Goal: Task Accomplishment & Management: Manage account settings

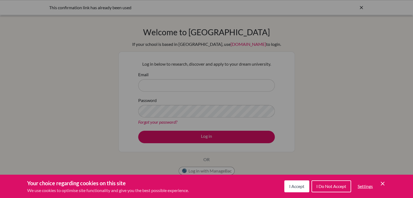
click at [160, 86] on div "Cookie Preferences" at bounding box center [206, 99] width 413 height 198
click at [161, 79] on div "Cookie Preferences" at bounding box center [206, 99] width 413 height 198
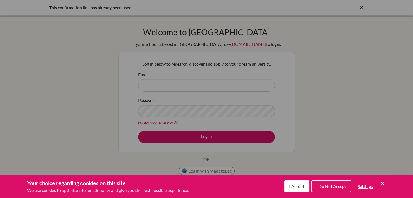
click at [297, 184] on span "I Accept" at bounding box center [296, 186] width 15 height 5
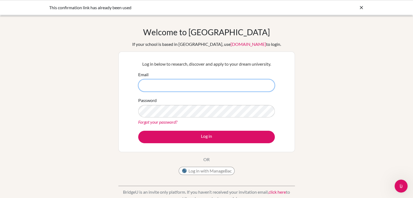
click at [193, 85] on input "Email" at bounding box center [206, 85] width 137 height 12
type input "[EMAIL_ADDRESS][DOMAIN_NAME]"
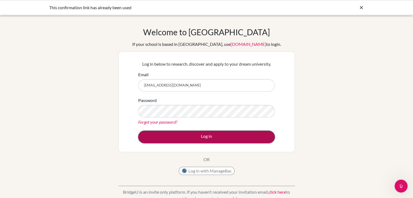
click at [201, 138] on button "Log in" at bounding box center [206, 137] width 137 height 12
